Goal: Transaction & Acquisition: Purchase product/service

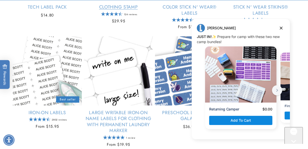
scroll to position [587, 0]
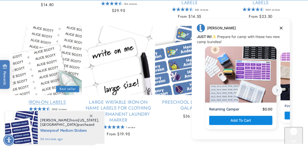
click at [46, 102] on link "Iron-On Labels" at bounding box center [47, 102] width 69 height 6
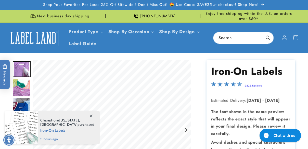
click at [284, 38] on icon at bounding box center [284, 37] width 5 height 5
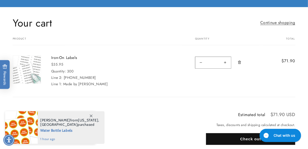
scroll to position [51, 0]
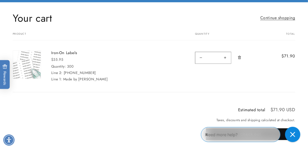
click at [225, 57] on button "Increase quantity for Iron-On Labels" at bounding box center [225, 58] width 11 height 12
type input "*"
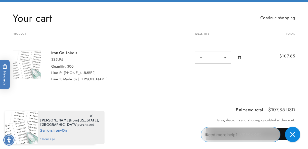
click at [200, 57] on button "Decrease quantity for Iron-On Labels" at bounding box center [200, 58] width 11 height 12
type input "*"
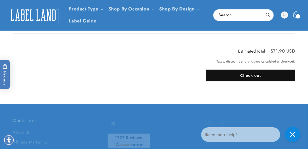
scroll to position [102, 0]
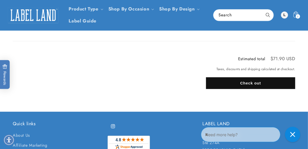
click at [242, 82] on button "Check out" at bounding box center [250, 83] width 89 height 12
